Goal: Register for event/course

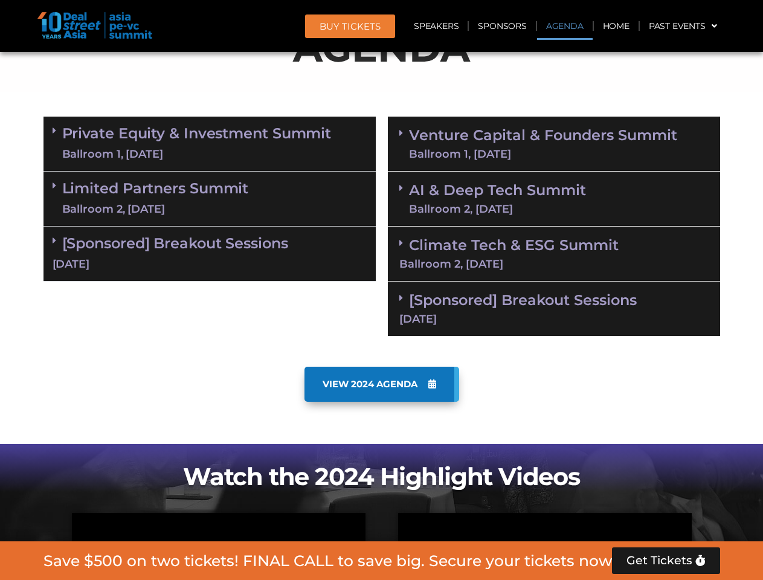
scroll to position [749, 0]
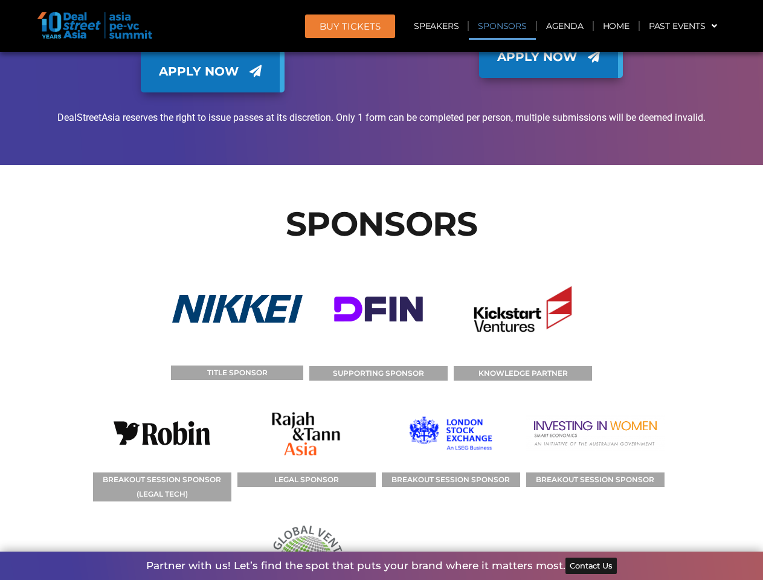
scroll to position [8551, 0]
